Goal: Information Seeking & Learning: Find specific fact

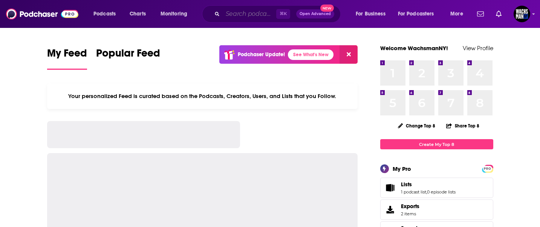
click at [233, 19] on input "Search podcasts, credits, & more..." at bounding box center [249, 14] width 53 height 12
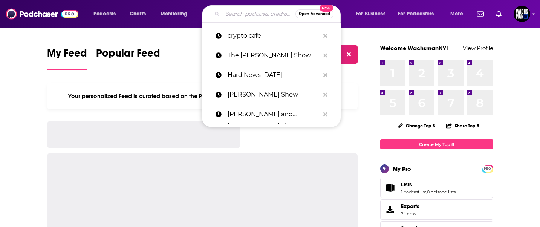
paste input "AB Majlis"
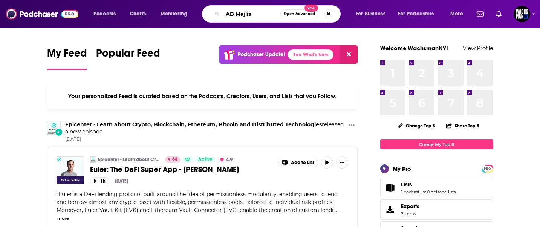
type input "AB Majlis"
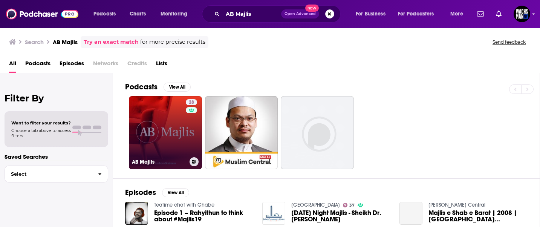
click at [167, 133] on link "28 AB Majlis" at bounding box center [165, 132] width 73 height 73
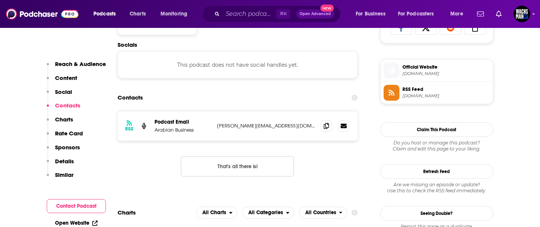
scroll to position [525, 0]
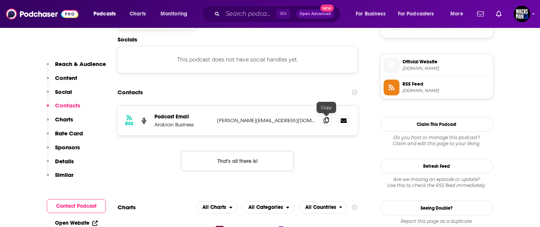
click at [325, 122] on icon at bounding box center [325, 120] width 5 height 6
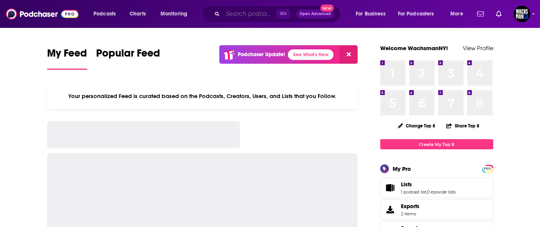
click at [225, 12] on input "Search podcasts, credits, & more..." at bounding box center [249, 14] width 53 height 12
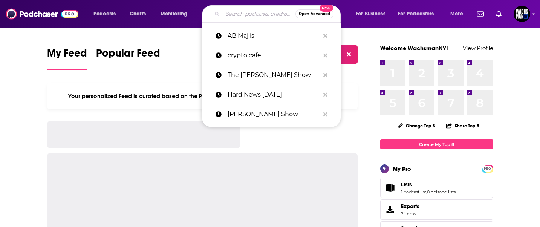
paste input "[PERSON_NAME] Show"
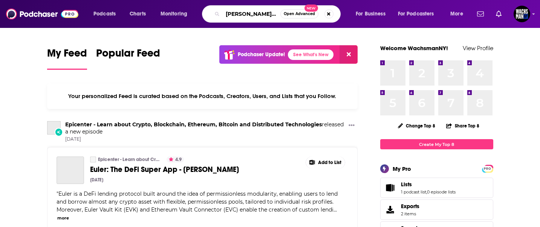
scroll to position [0, 4]
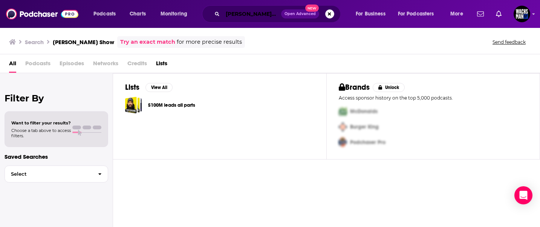
click at [240, 13] on input "[PERSON_NAME] Show" at bounding box center [252, 14] width 58 height 12
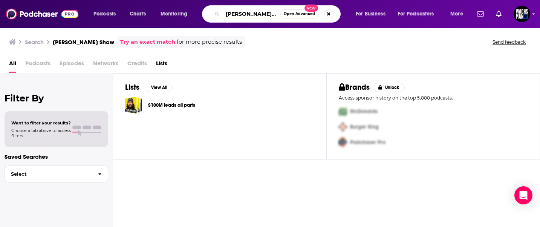
click at [240, 13] on input "[PERSON_NAME] Show" at bounding box center [252, 14] width 58 height 12
paste input "The [PERSON_NAME] Radio Show-Arab News ..."
type input "The [PERSON_NAME] Radio Show"
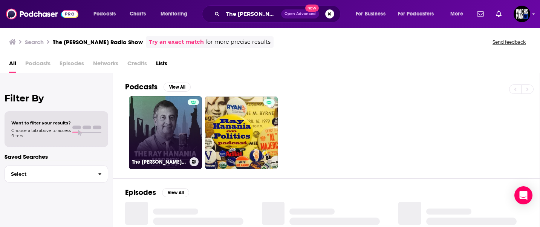
click at [166, 128] on link "The [PERSON_NAME] Radio Show-Arab News" at bounding box center [165, 132] width 73 height 73
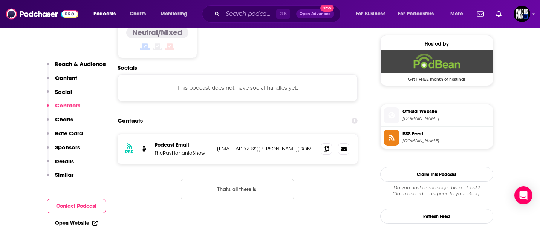
scroll to position [554, 0]
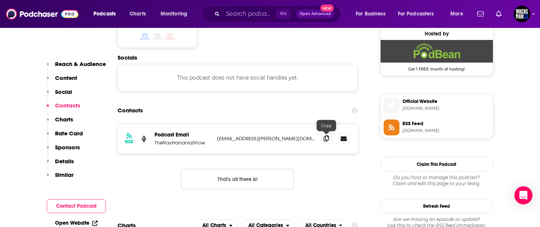
click at [326, 139] on icon at bounding box center [325, 138] width 5 height 6
click at [247, 17] on input "Search podcasts, credits, & more..." at bounding box center [249, 14] width 53 height 12
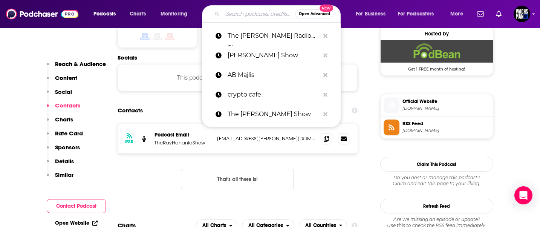
paste input "Frankly Speaking"
type input "Frankly Speaking"
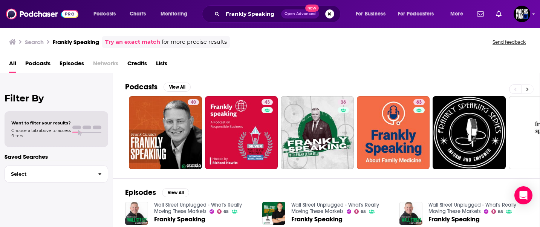
click at [528, 90] on icon at bounding box center [527, 89] width 3 height 5
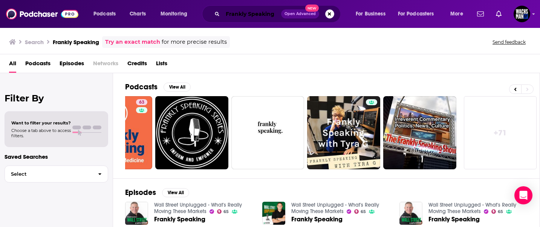
click at [261, 18] on input "Frankly Speaking" at bounding box center [252, 14] width 58 height 12
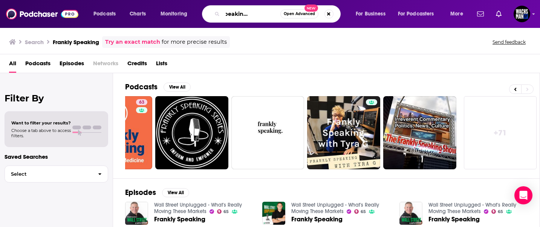
scroll to position [0, 31]
type input "Frankly Speaking kate jensen"
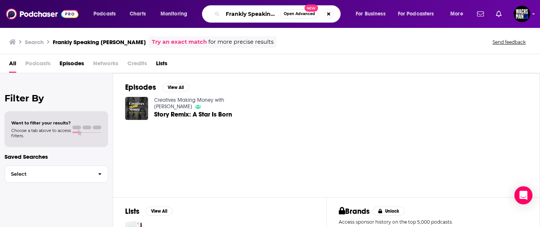
click at [253, 15] on input "Frankly Speaking kate jensen" at bounding box center [252, 14] width 58 height 12
